Goal: Task Accomplishment & Management: Manage account settings

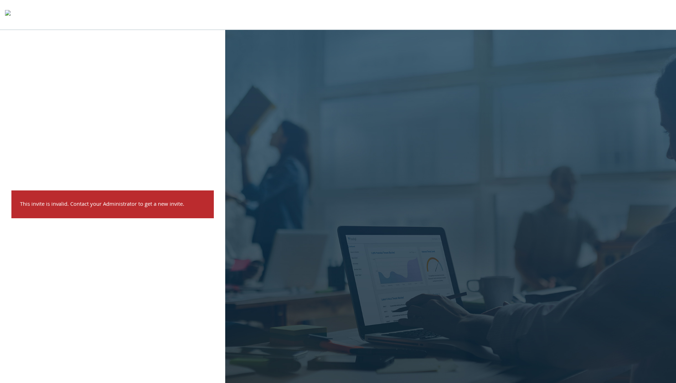
click at [11, 12] on img at bounding box center [8, 14] width 6 height 14
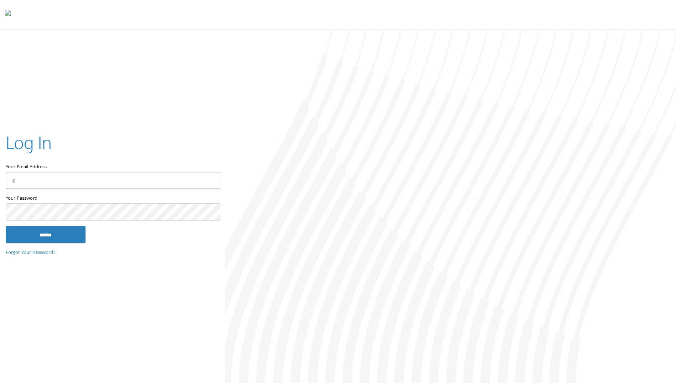
click at [142, 179] on input "Your Email Address" at bounding box center [113, 180] width 215 height 17
click at [0, 382] on com-1password-button at bounding box center [0, 384] width 0 height 0
click at [89, 177] on input "Your Email Address" at bounding box center [113, 180] width 215 height 17
type input "**********"
click at [0, 382] on com-1password-button at bounding box center [0, 384] width 0 height 0
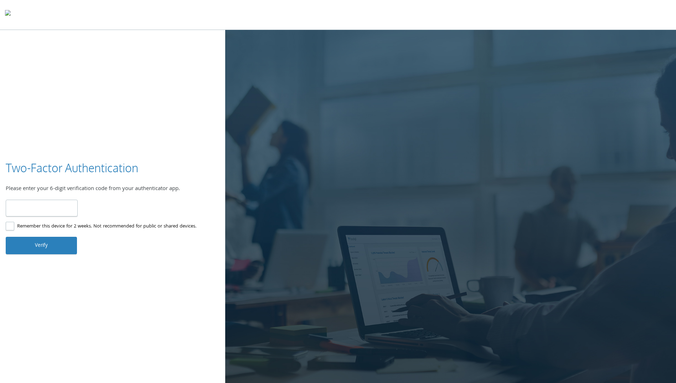
drag, startPoint x: 166, startPoint y: 285, endPoint x: 119, endPoint y: 253, distance: 56.8
click at [166, 284] on div "Two-Factor Authentication Please enter your 6-digit verification code from your…" at bounding box center [338, 207] width 676 height 354
click at [60, 226] on label "Remember this device for 2 weeks. Not recommended for public or shared devices." at bounding box center [101, 226] width 191 height 9
click at [59, 203] on input "number" at bounding box center [42, 208] width 72 height 17
type input "******"
